Goal: Task Accomplishment & Management: Use online tool/utility

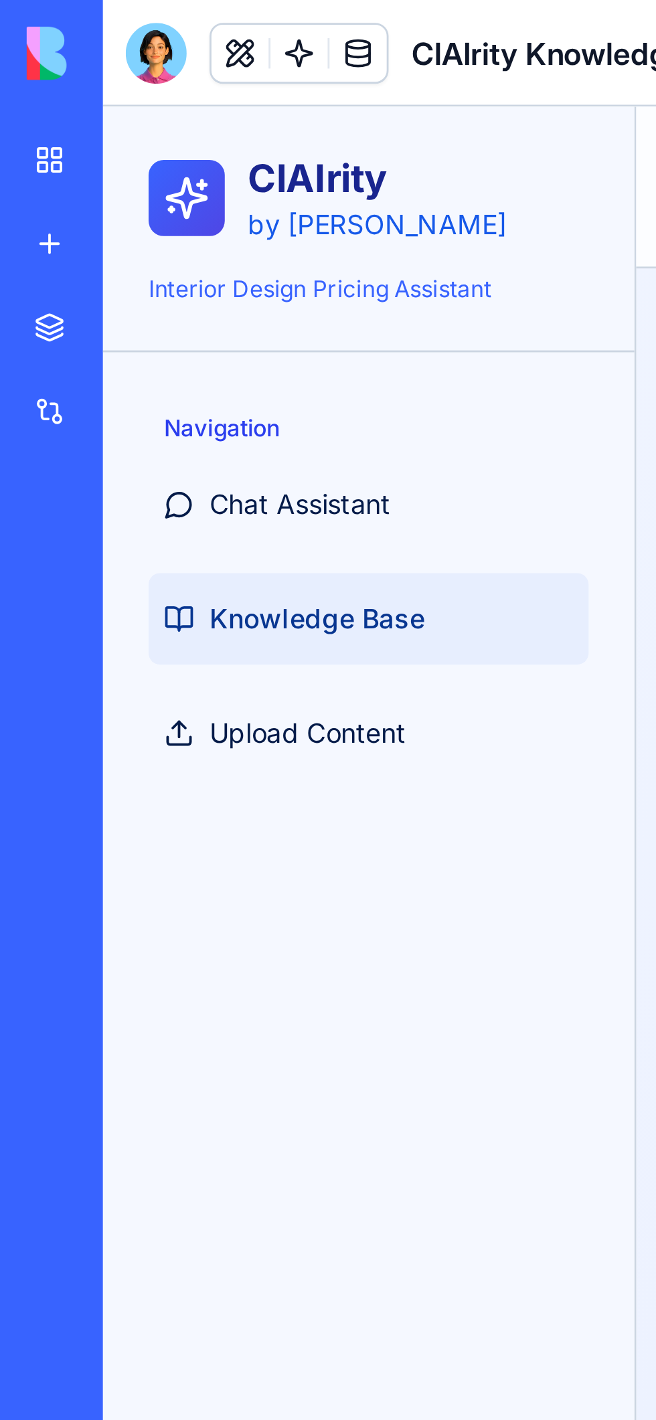
click at [19, 21] on img at bounding box center [50, 18] width 83 height 19
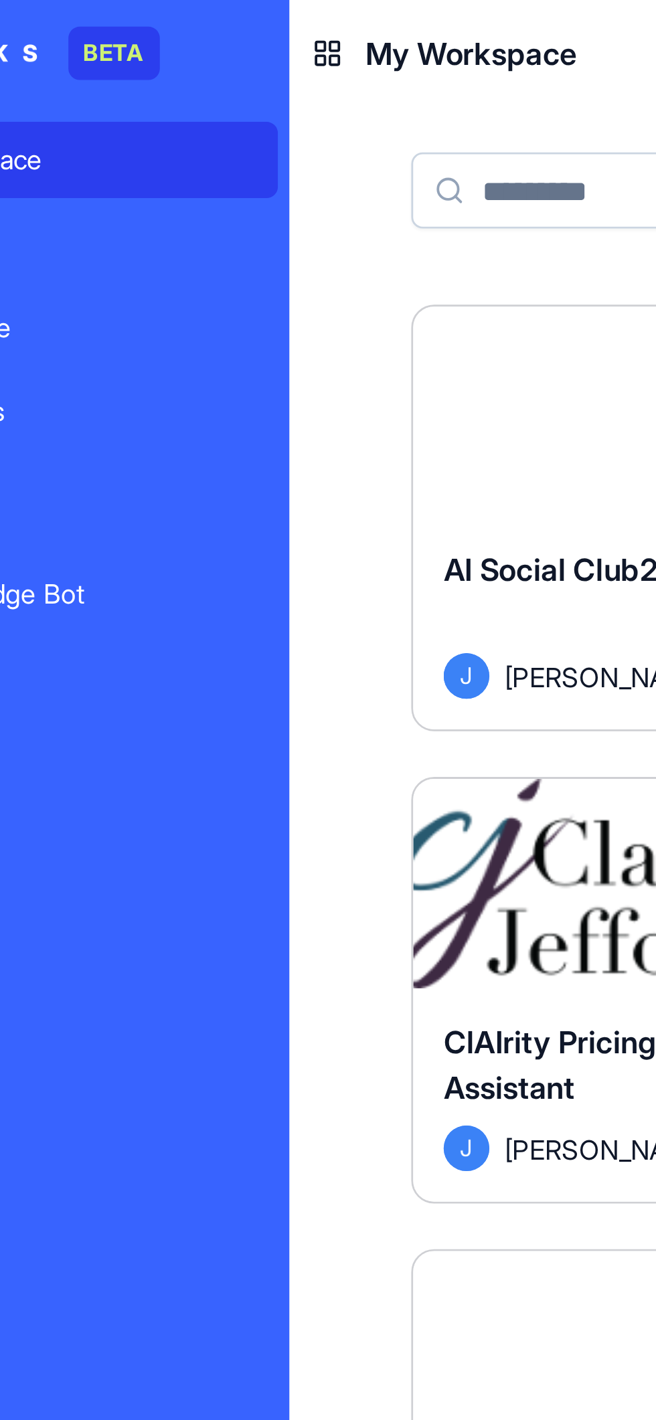
click at [262, 319] on button "Launch" at bounding box center [283, 310] width 96 height 27
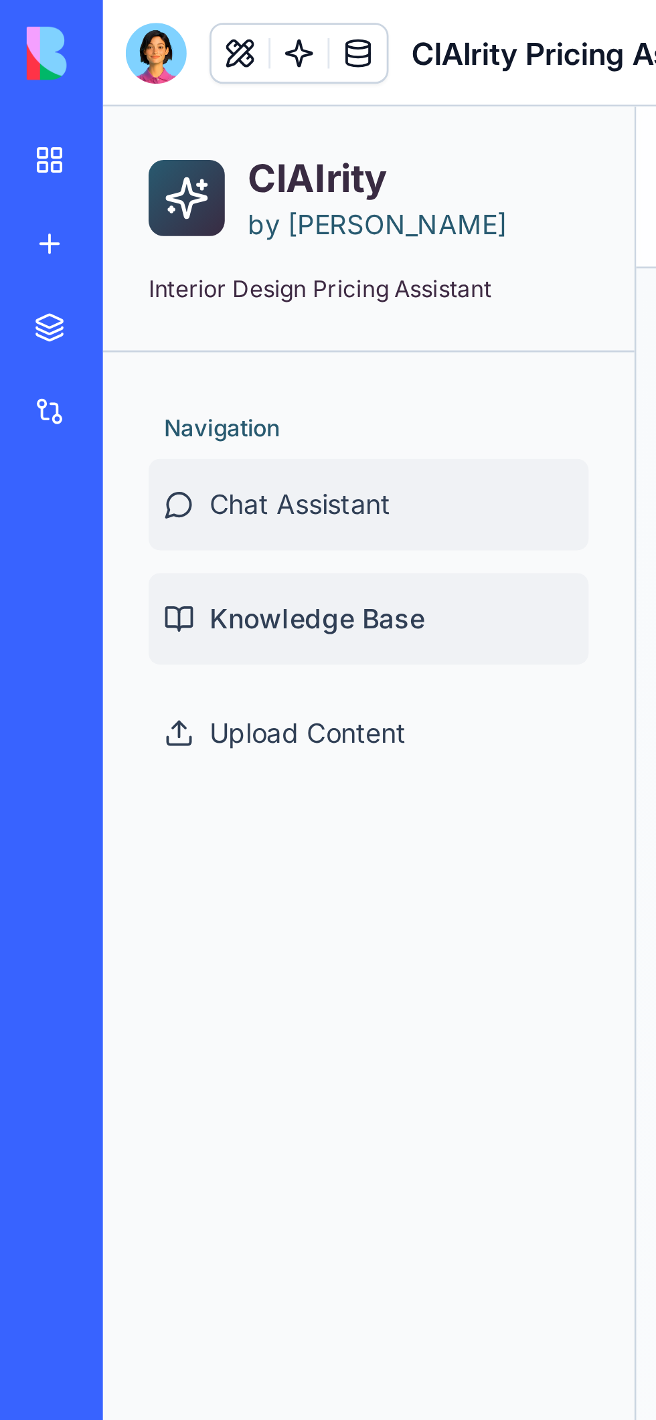
click at [212, 247] on link "Chat Assistant" at bounding box center [195, 246] width 155 height 32
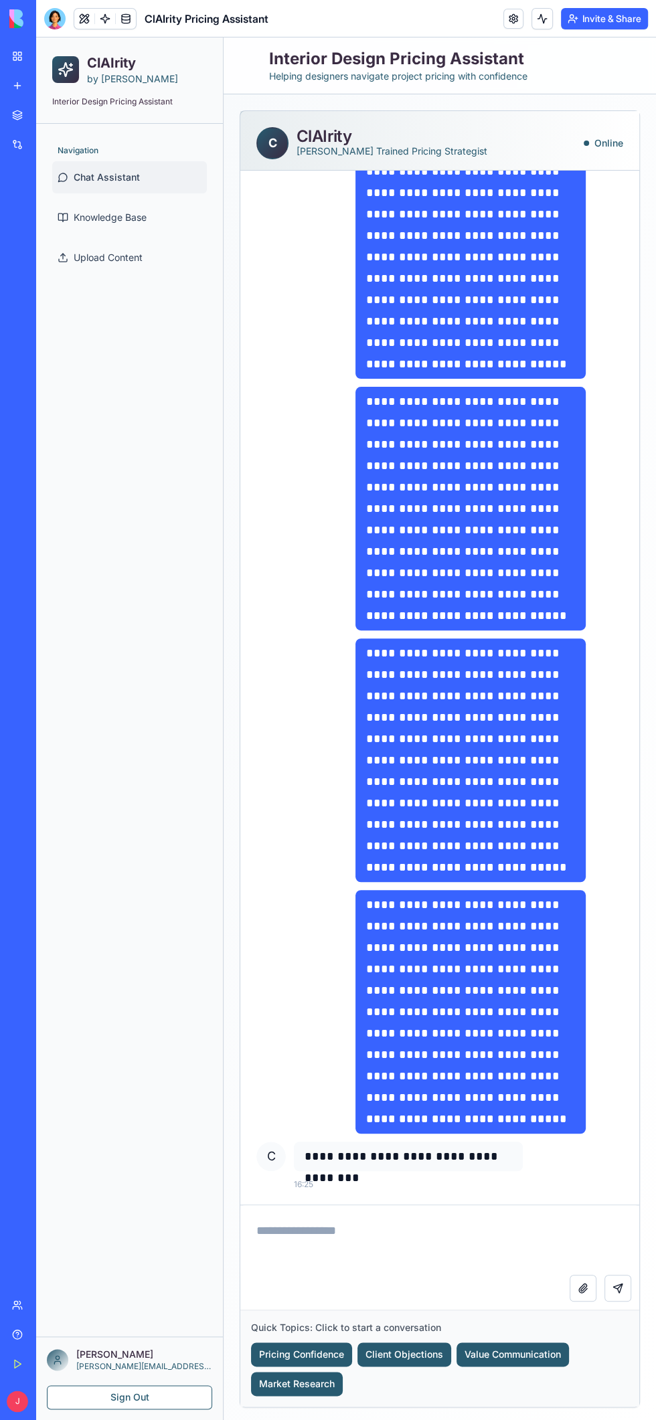
click at [59, 18] on div at bounding box center [54, 18] width 21 height 21
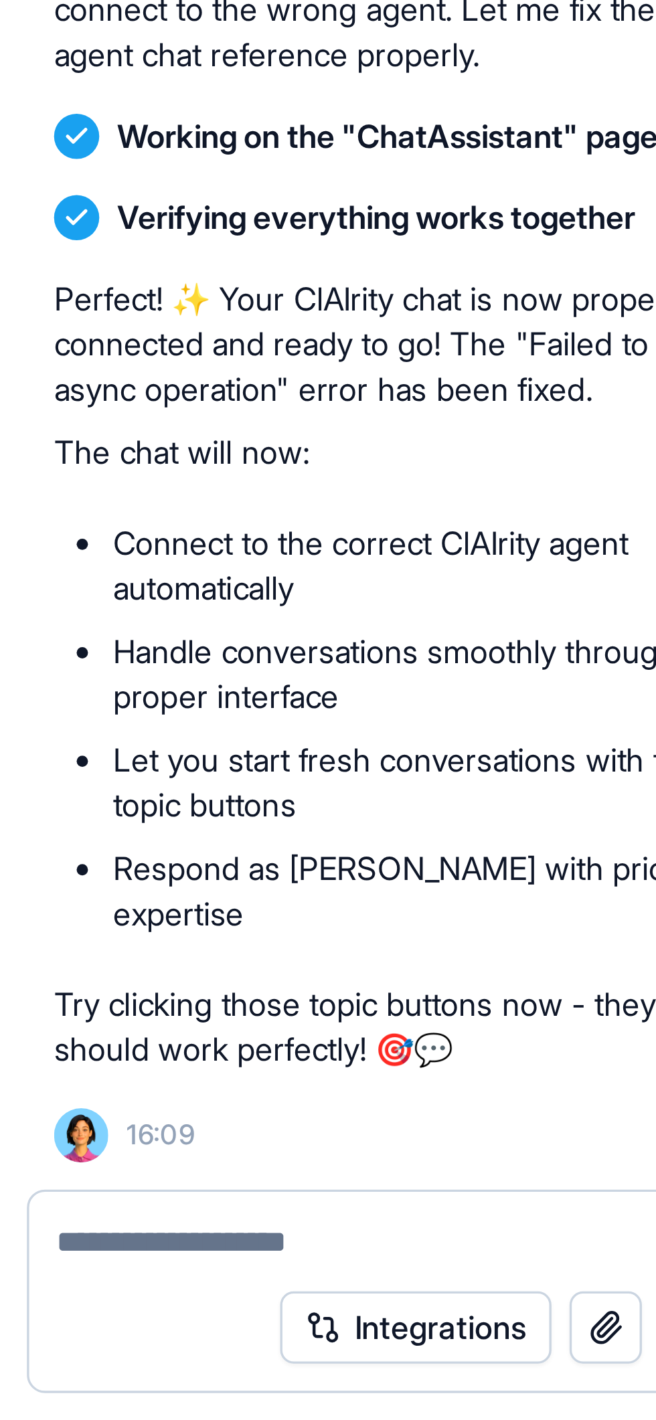
click at [171, 1393] on button "Integrations" at bounding box center [159, 1392] width 80 height 21
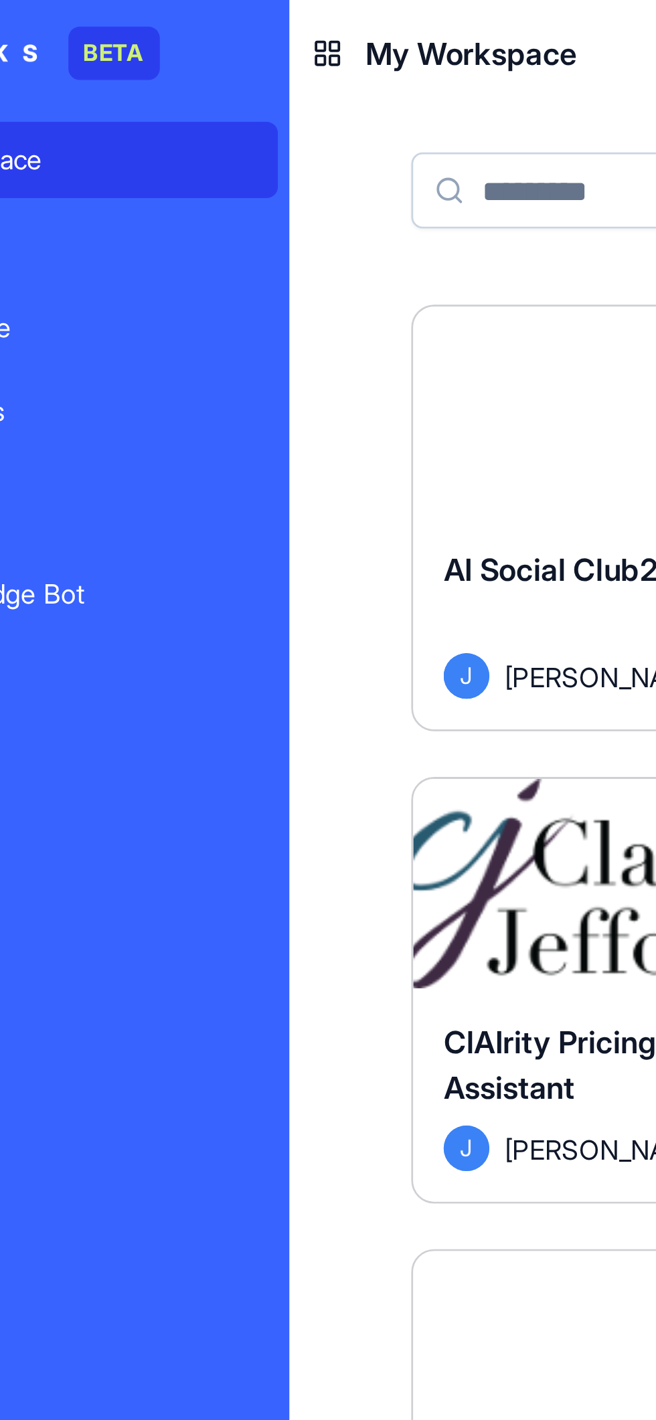
click at [276, 155] on button "Launch" at bounding box center [283, 144] width 96 height 27
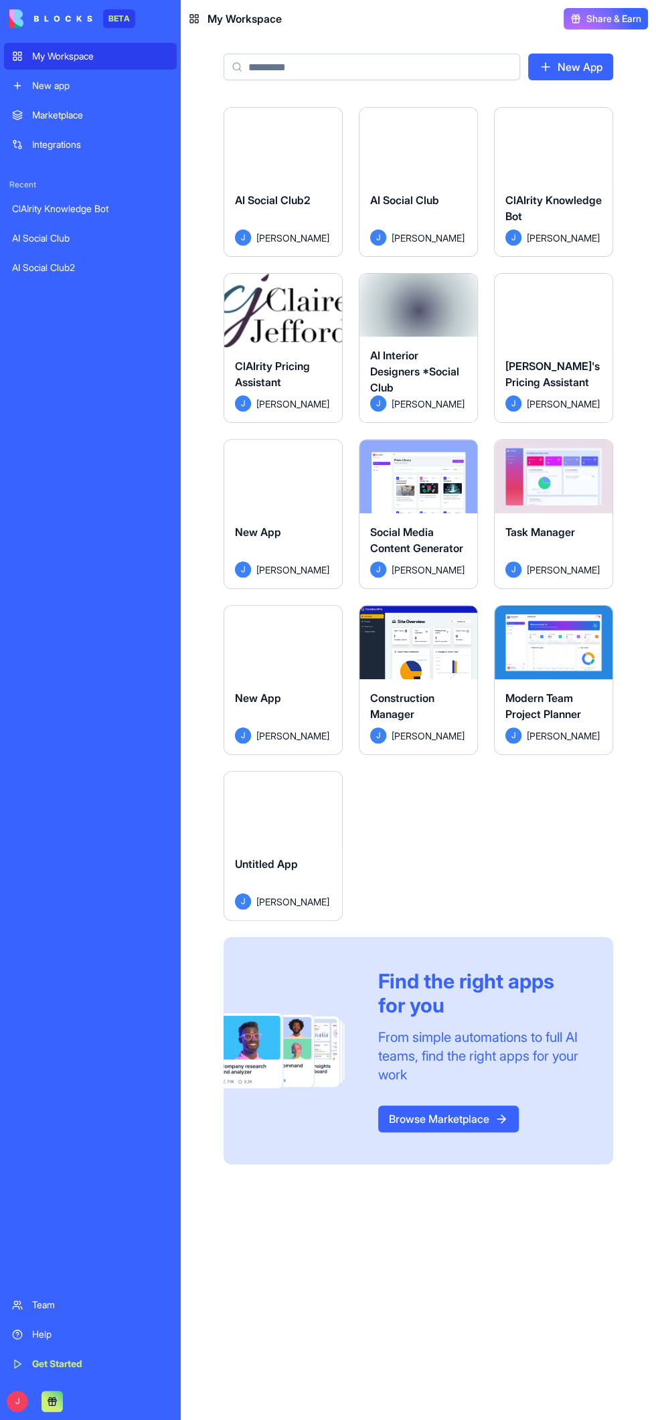
click at [553, 648] on button "Launch" at bounding box center [553, 642] width 96 height 27
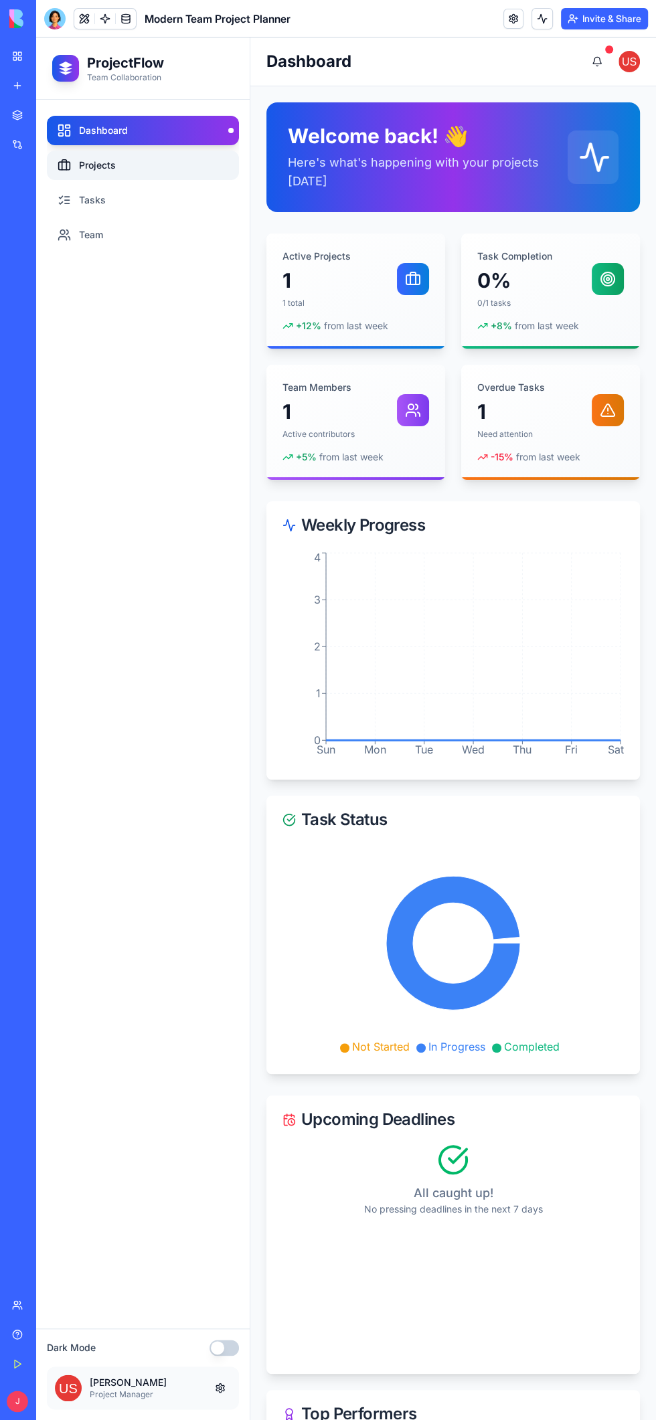
click at [96, 157] on link "Projects" at bounding box center [143, 165] width 192 height 29
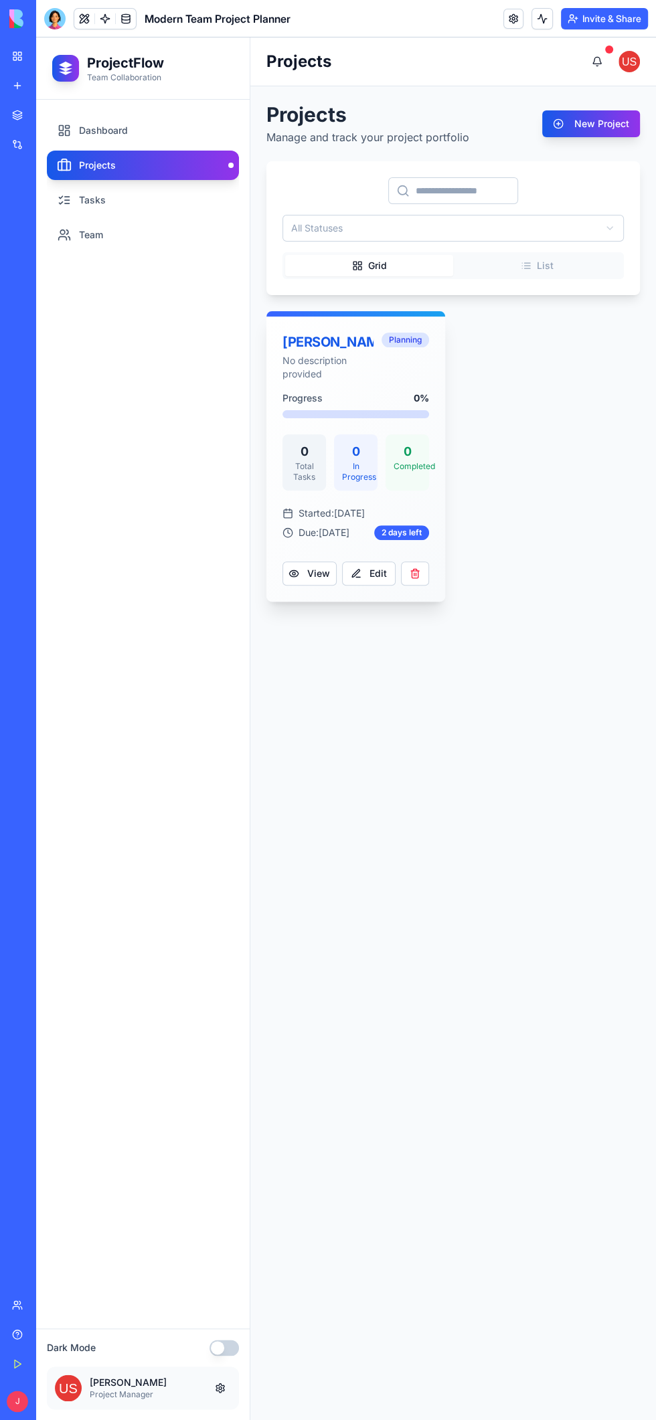
click at [341, 466] on div "0 In Progress" at bounding box center [355, 462] width 43 height 56
click at [101, 201] on link "Tasks" at bounding box center [143, 199] width 192 height 29
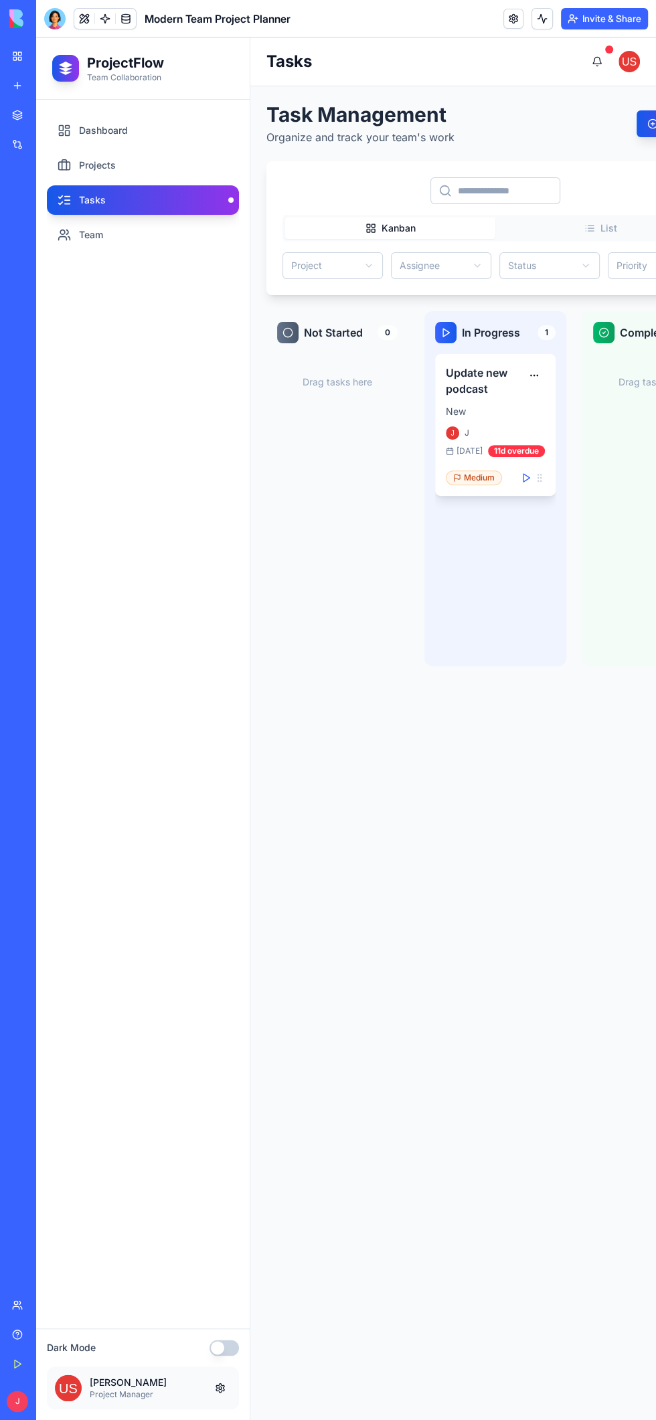
click at [499, 428] on div "J" at bounding box center [495, 432] width 99 height 13
click at [102, 117] on link "Dashboard" at bounding box center [143, 130] width 192 height 29
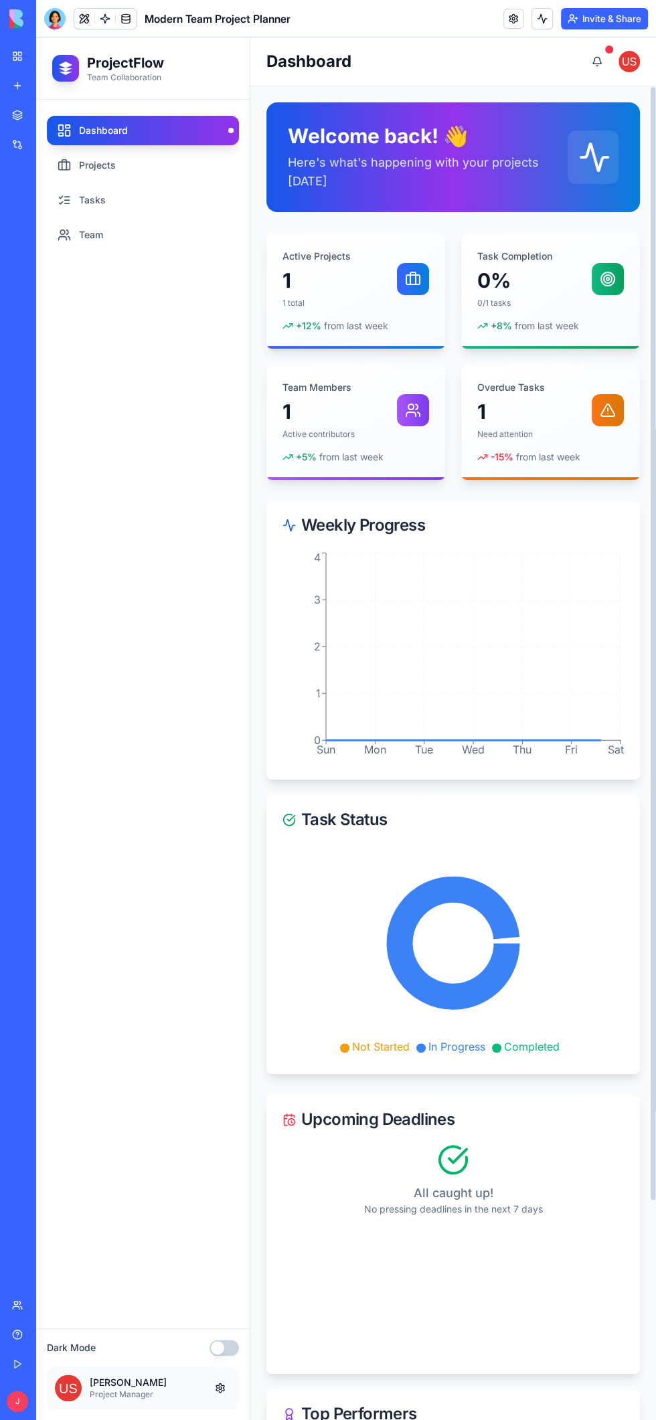
click at [590, 123] on div "Welcome back! 👋 Here's what's happening with your projects today" at bounding box center [452, 157] width 373 height 110
click at [365, 295] on div "Active Projects 1 1 total" at bounding box center [355, 279] width 147 height 59
click at [584, 286] on div "Task Completion 0% 0/1 tasks" at bounding box center [550, 279] width 147 height 59
click at [578, 418] on div "Overdue Tasks 1 Need attention" at bounding box center [550, 410] width 147 height 59
click at [502, 733] on icon "Sun Mon Tue Wed Thu Fri Sat 0 1 2 3 4" at bounding box center [452, 656] width 341 height 214
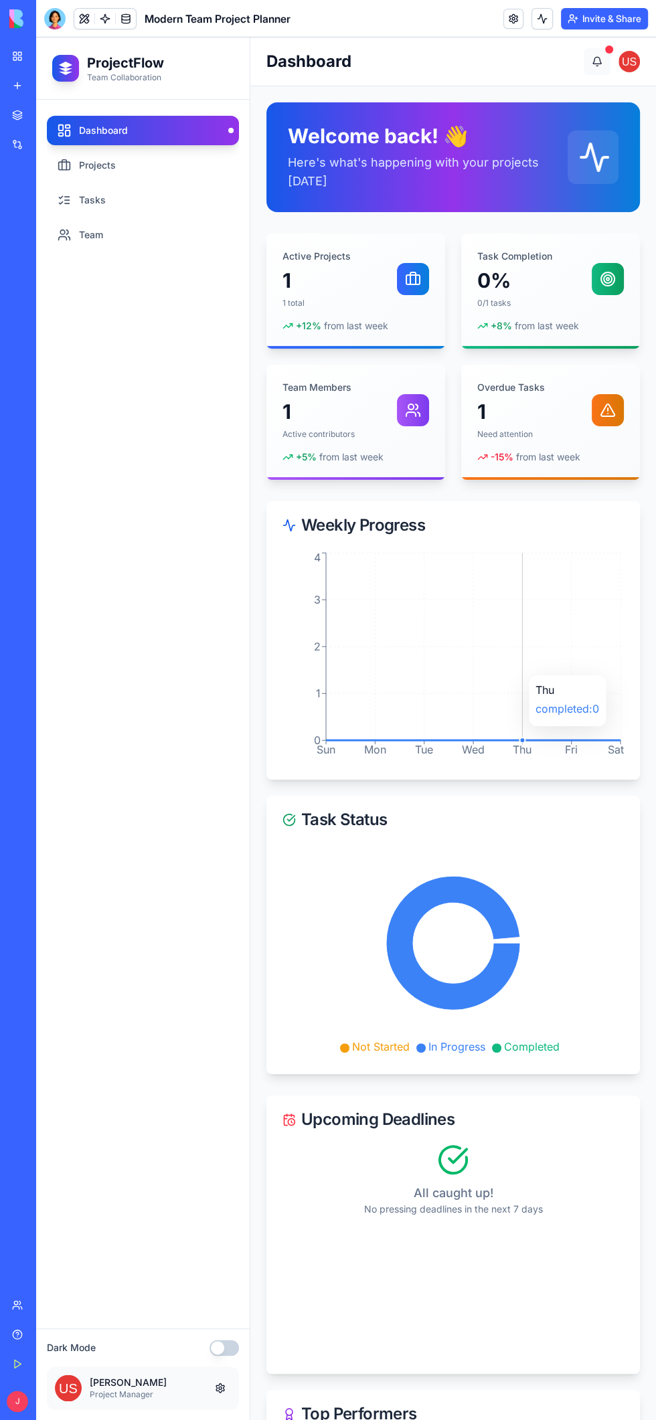
click at [586, 67] on button at bounding box center [596, 61] width 27 height 27
click at [609, 60] on button at bounding box center [596, 61] width 27 height 27
